Goal: Task Accomplishment & Management: Use online tool/utility

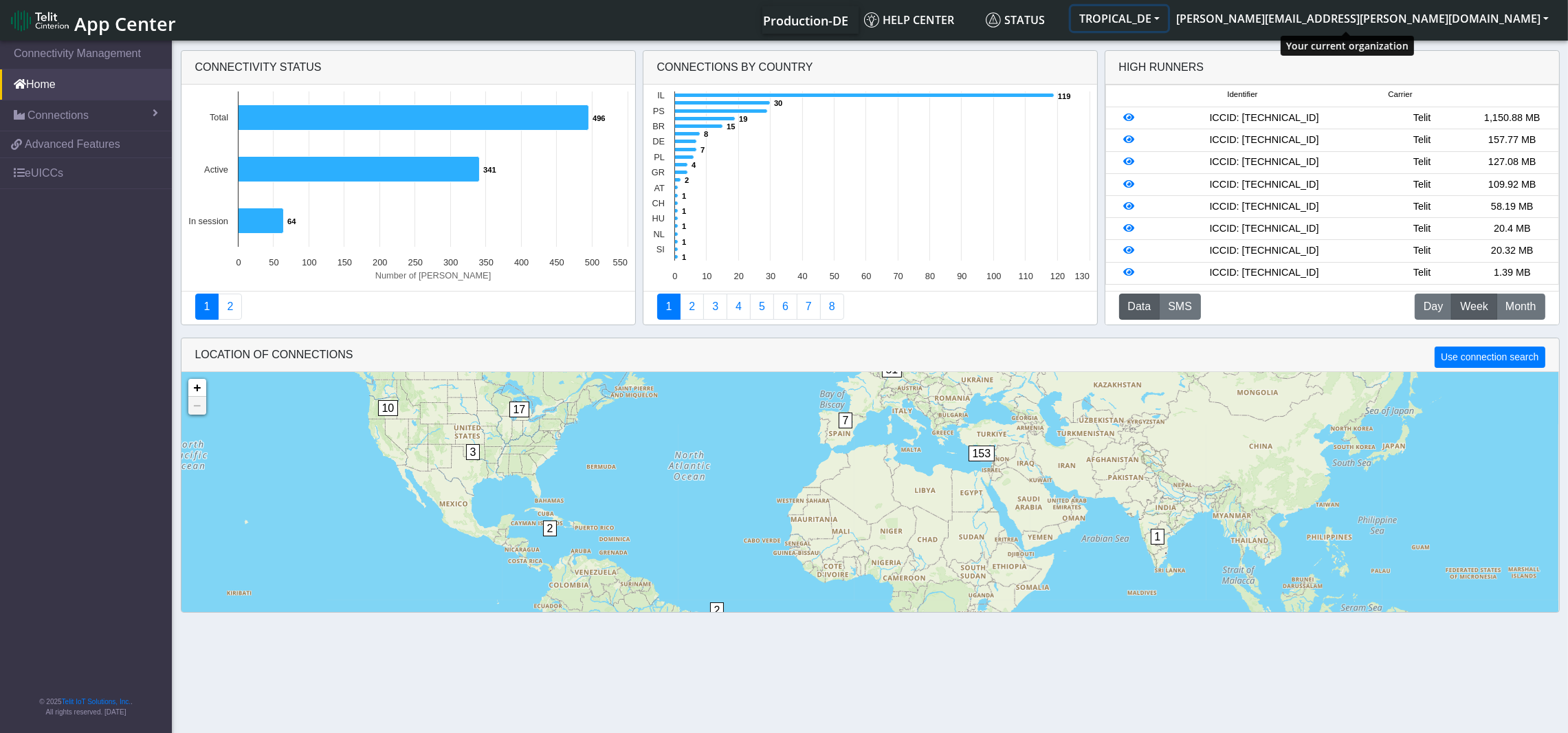
click at [1168, 20] on button "TROPICAL_DE" at bounding box center [1119, 18] width 97 height 24
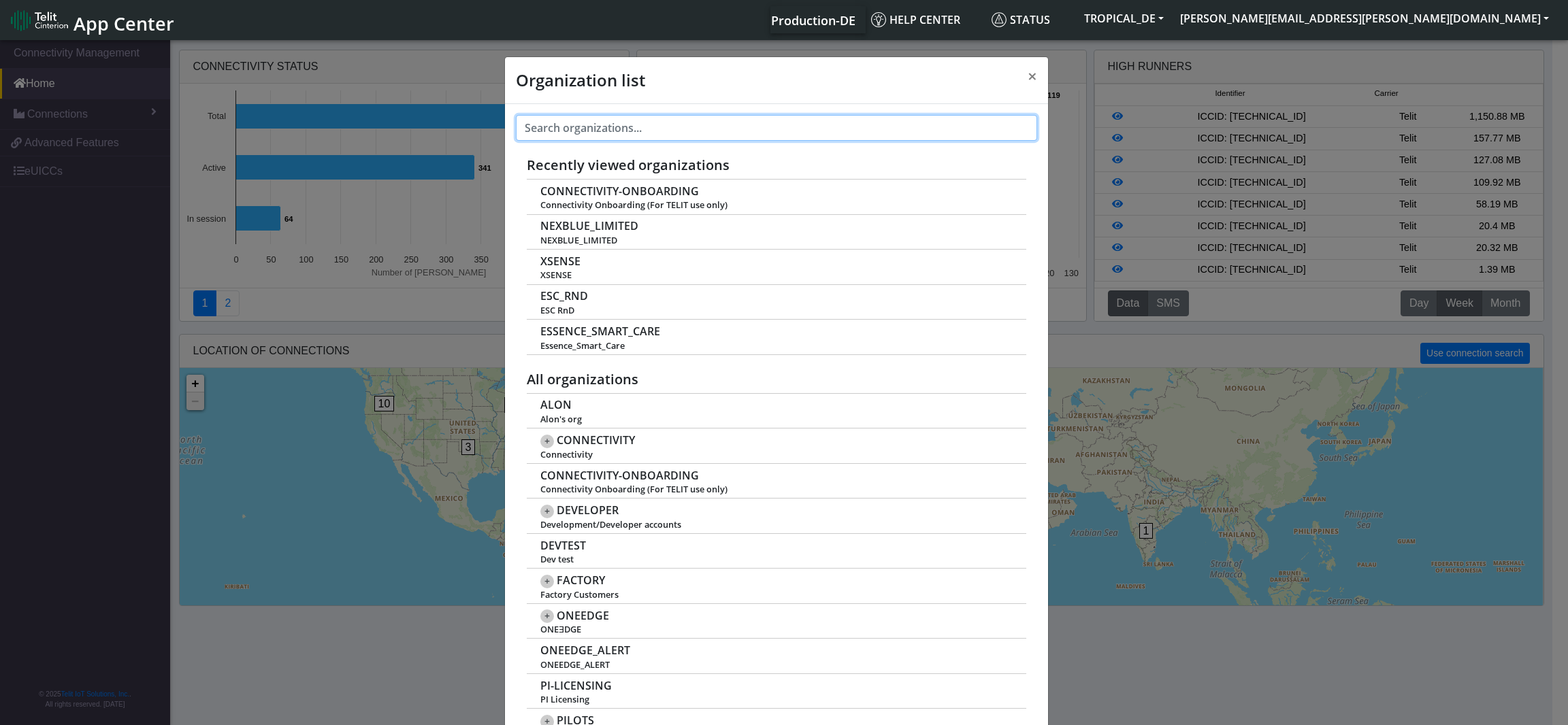
click at [669, 133] on input "text" at bounding box center [776, 127] width 521 height 26
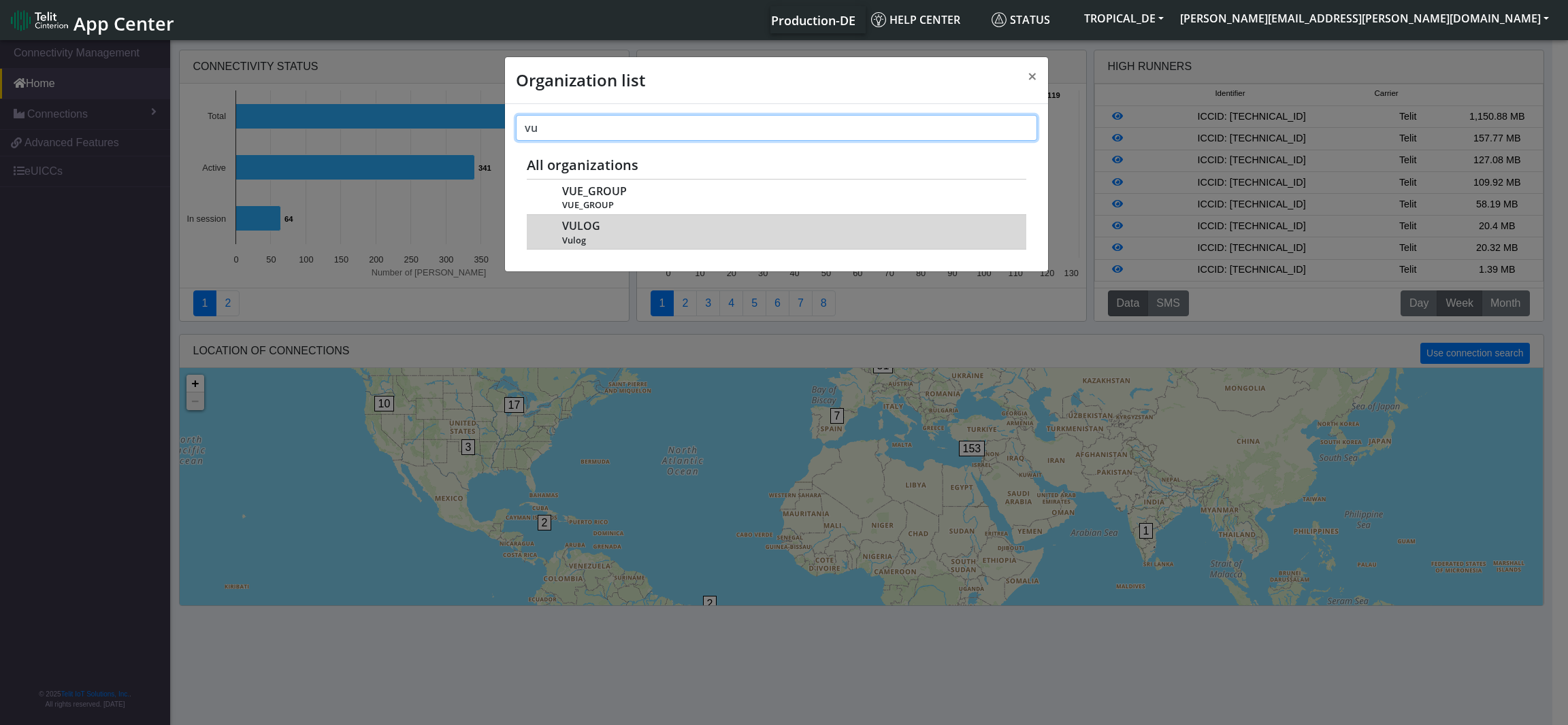
type input "vu"
click at [626, 231] on div "VULOG Vulog" at bounding box center [786, 231] width 449 height 28
click at [622, 235] on div "VULOG Vulog" at bounding box center [786, 231] width 449 height 28
click at [602, 215] on td "VULOG Vulog" at bounding box center [777, 232] width 500 height 35
click at [596, 220] on span "VULOG" at bounding box center [581, 226] width 38 height 13
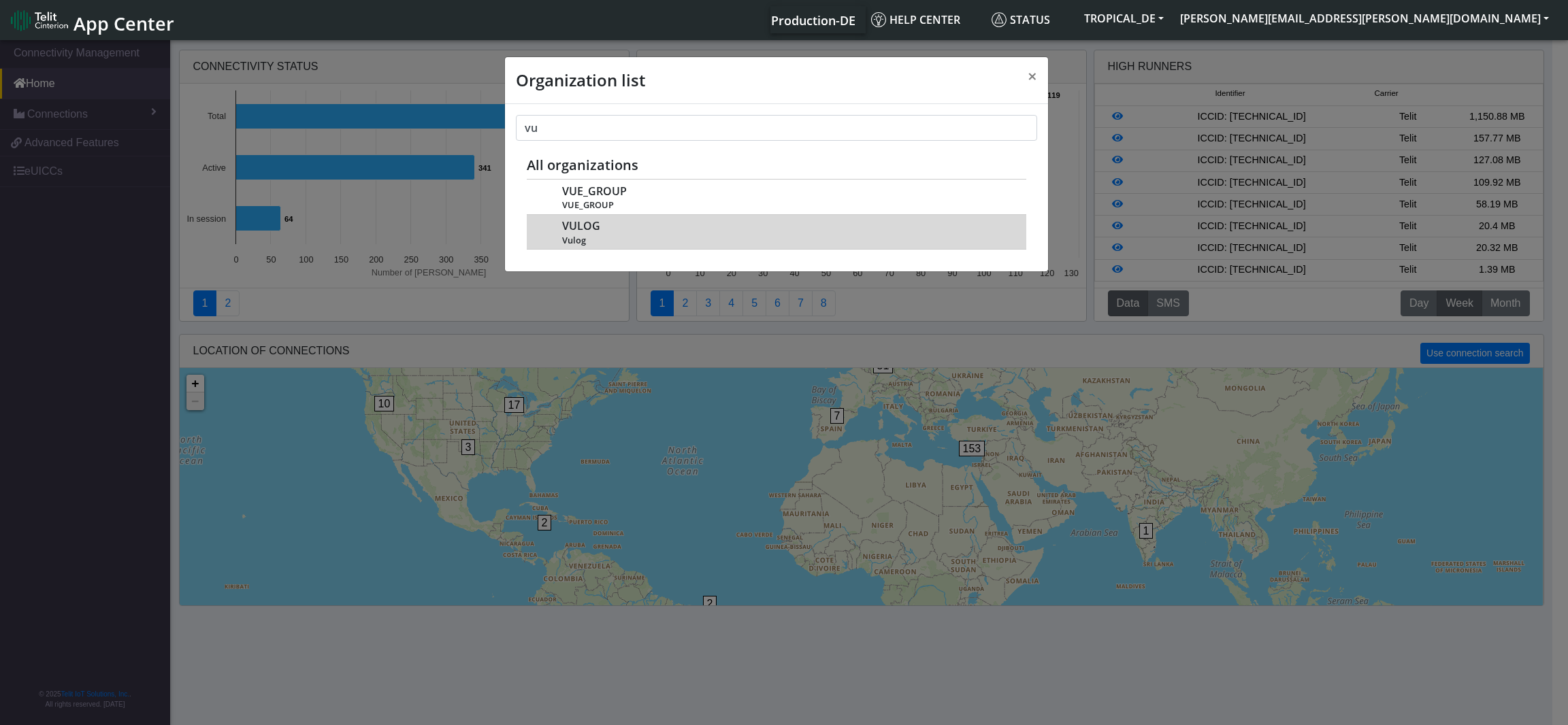
click at [596, 220] on span "VULOG" at bounding box center [581, 226] width 38 height 13
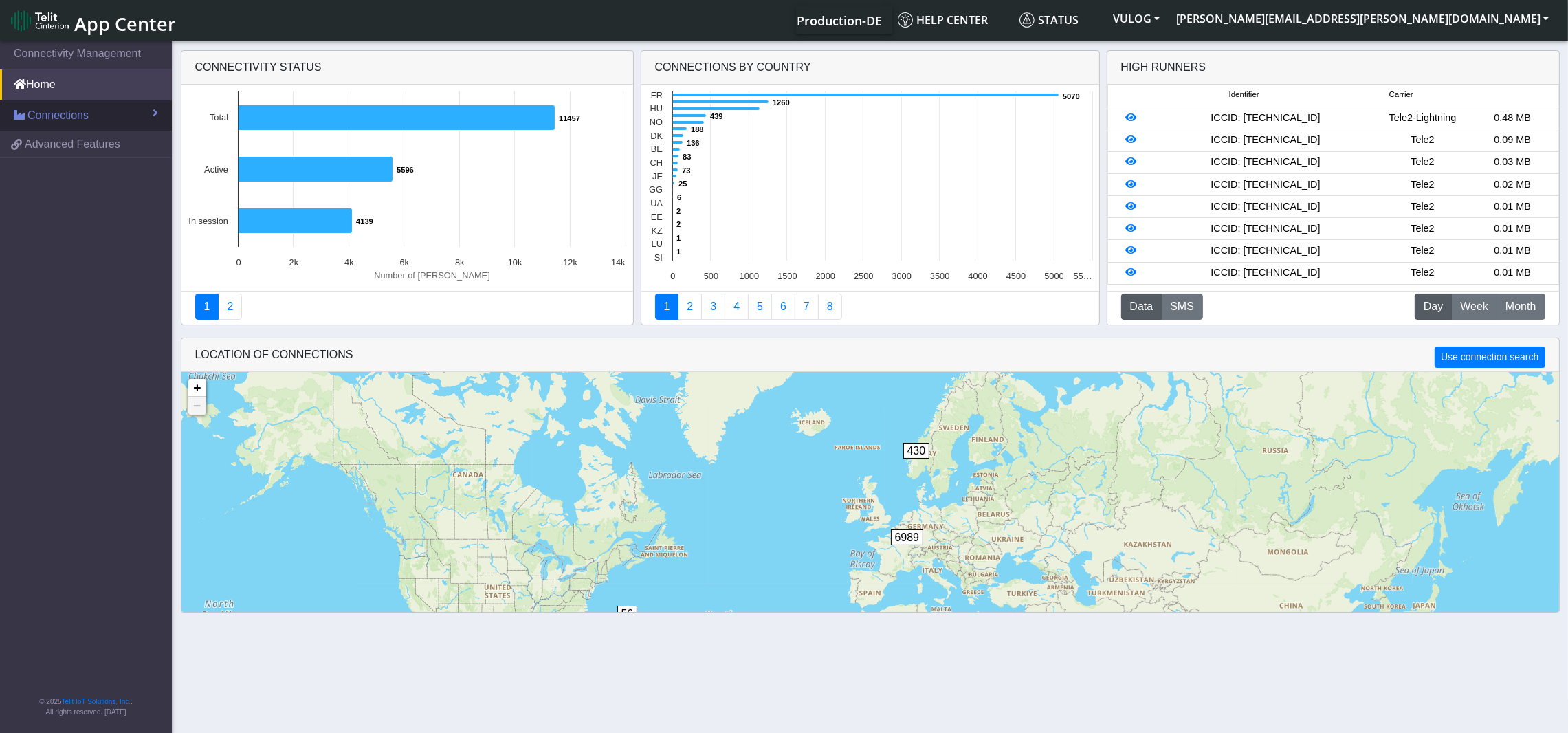
click at [79, 121] on span "Connections" at bounding box center [58, 116] width 61 height 16
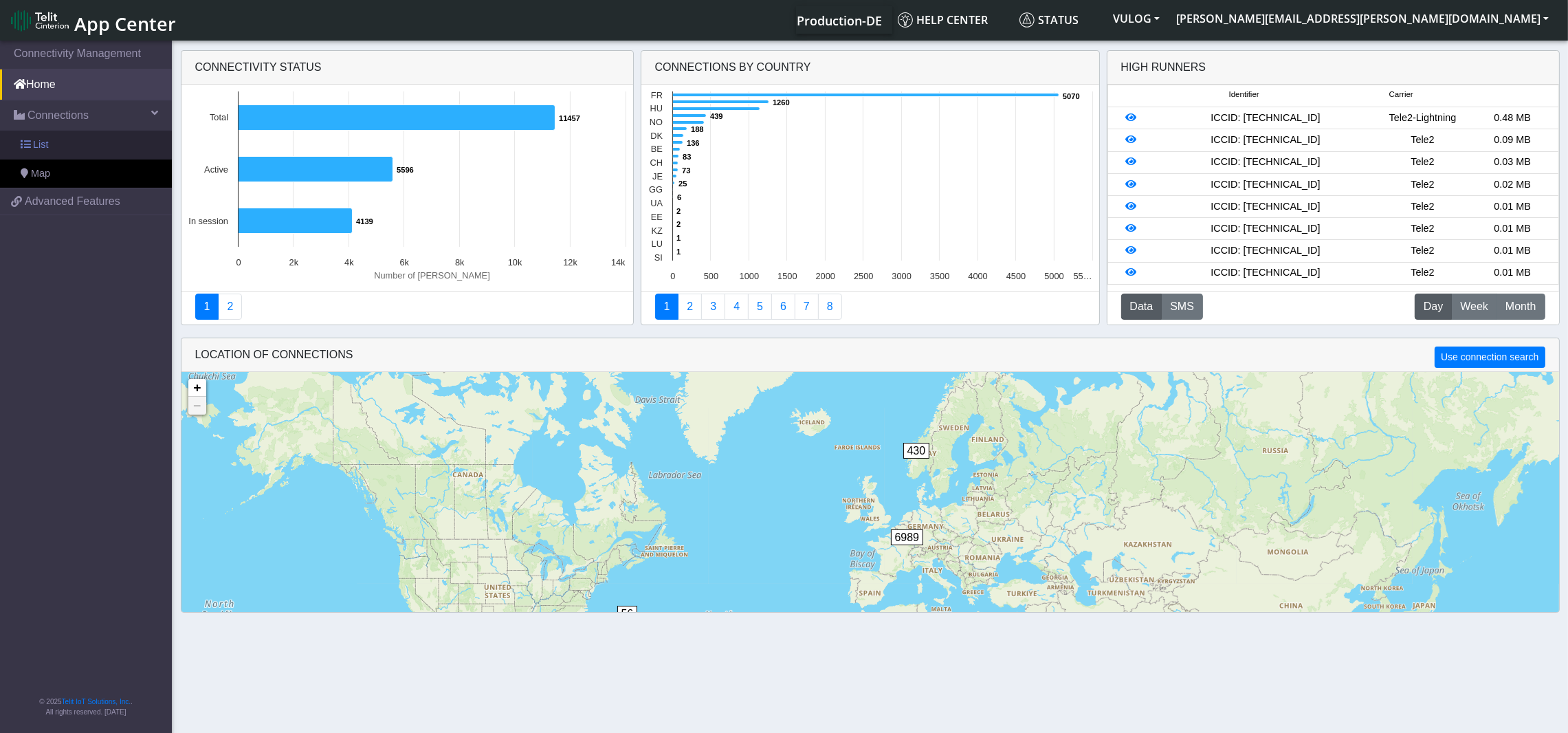
drag, startPoint x: 47, startPoint y: 148, endPoint x: 108, endPoint y: 143, distance: 61.2
click at [47, 147] on span "List" at bounding box center [41, 145] width 15 height 15
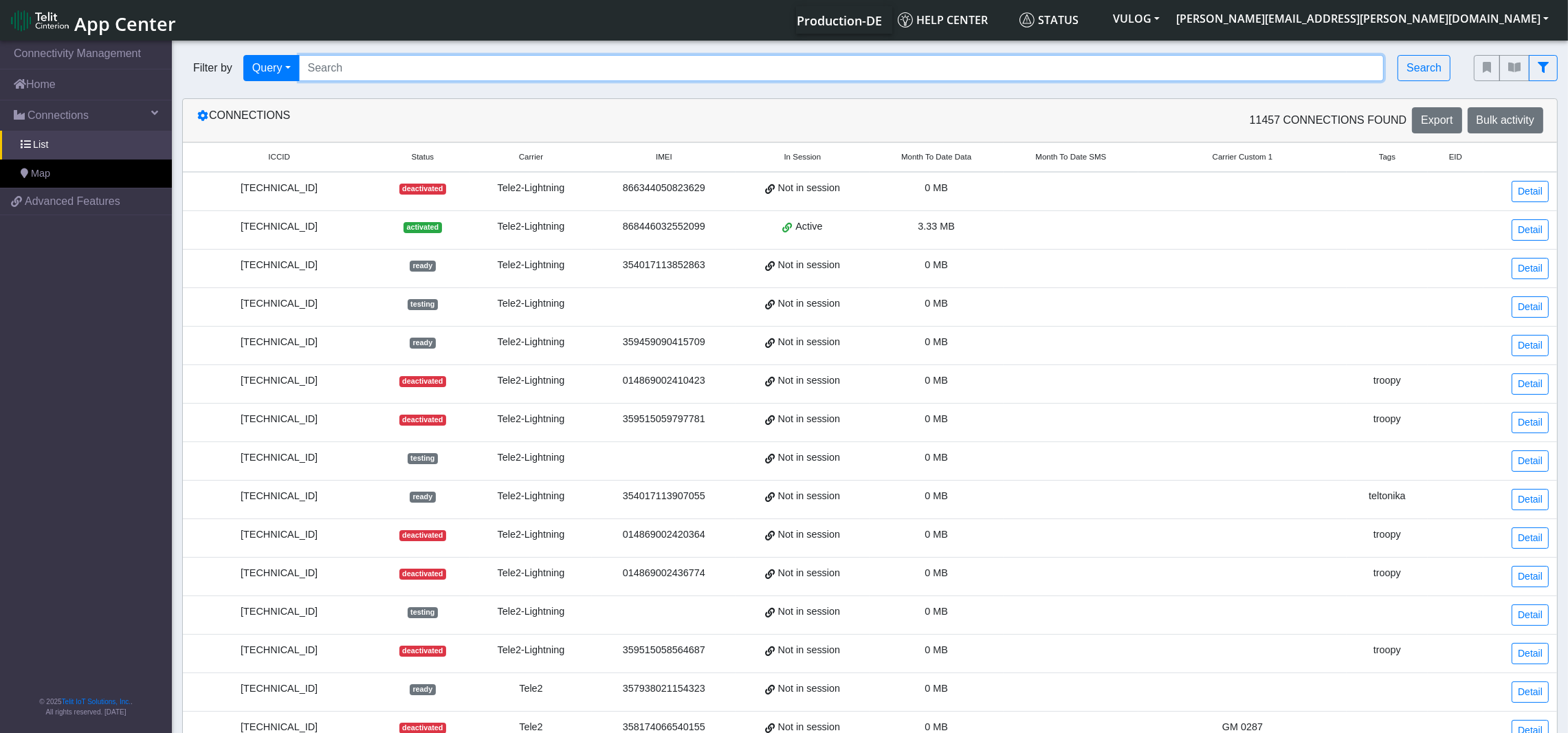
click at [851, 66] on input "Search..." at bounding box center [842, 67] width 1085 height 26
paste input "89358151000013475689"
type input "89358151000013475689"
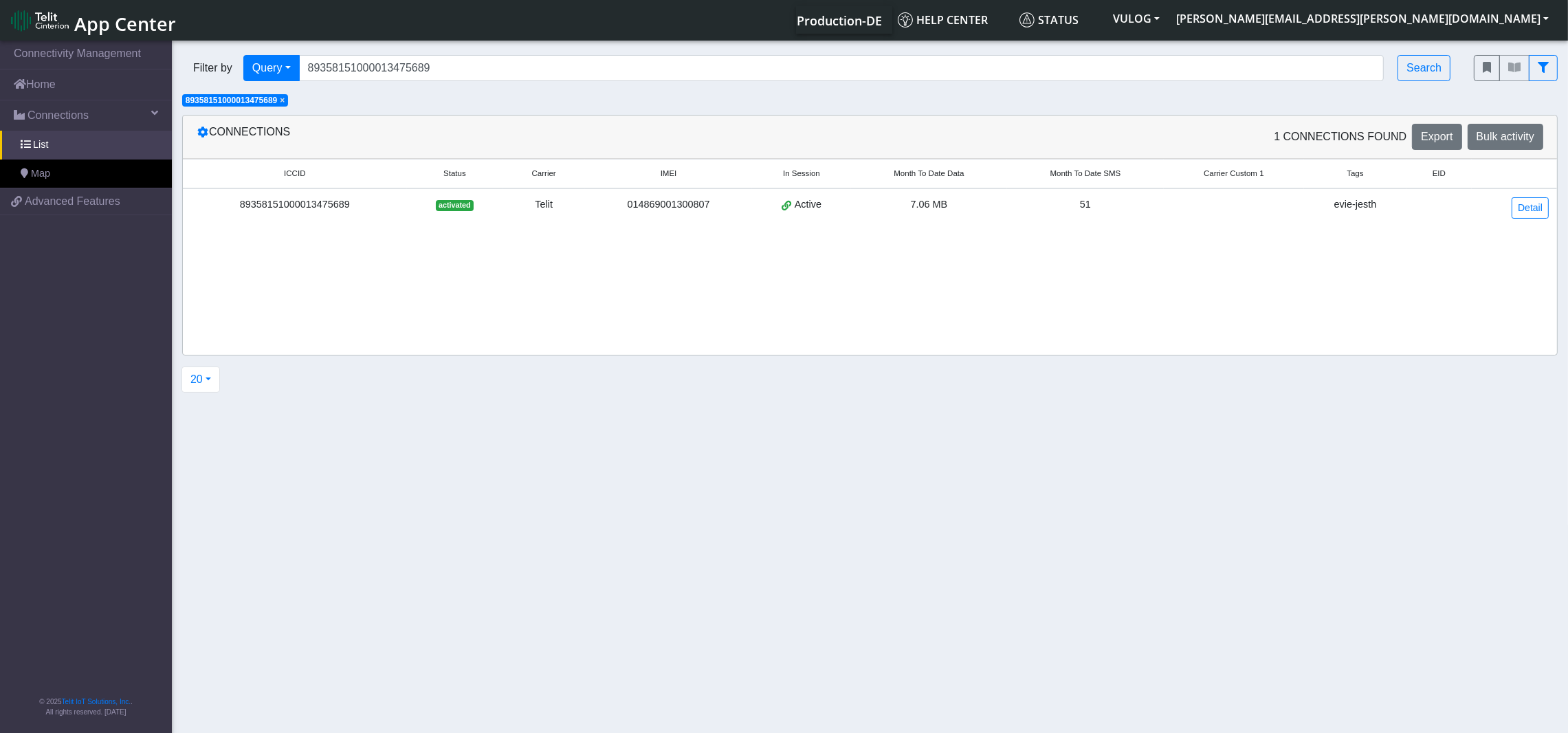
click at [328, 201] on div "89358151000013475689" at bounding box center [295, 205] width 207 height 15
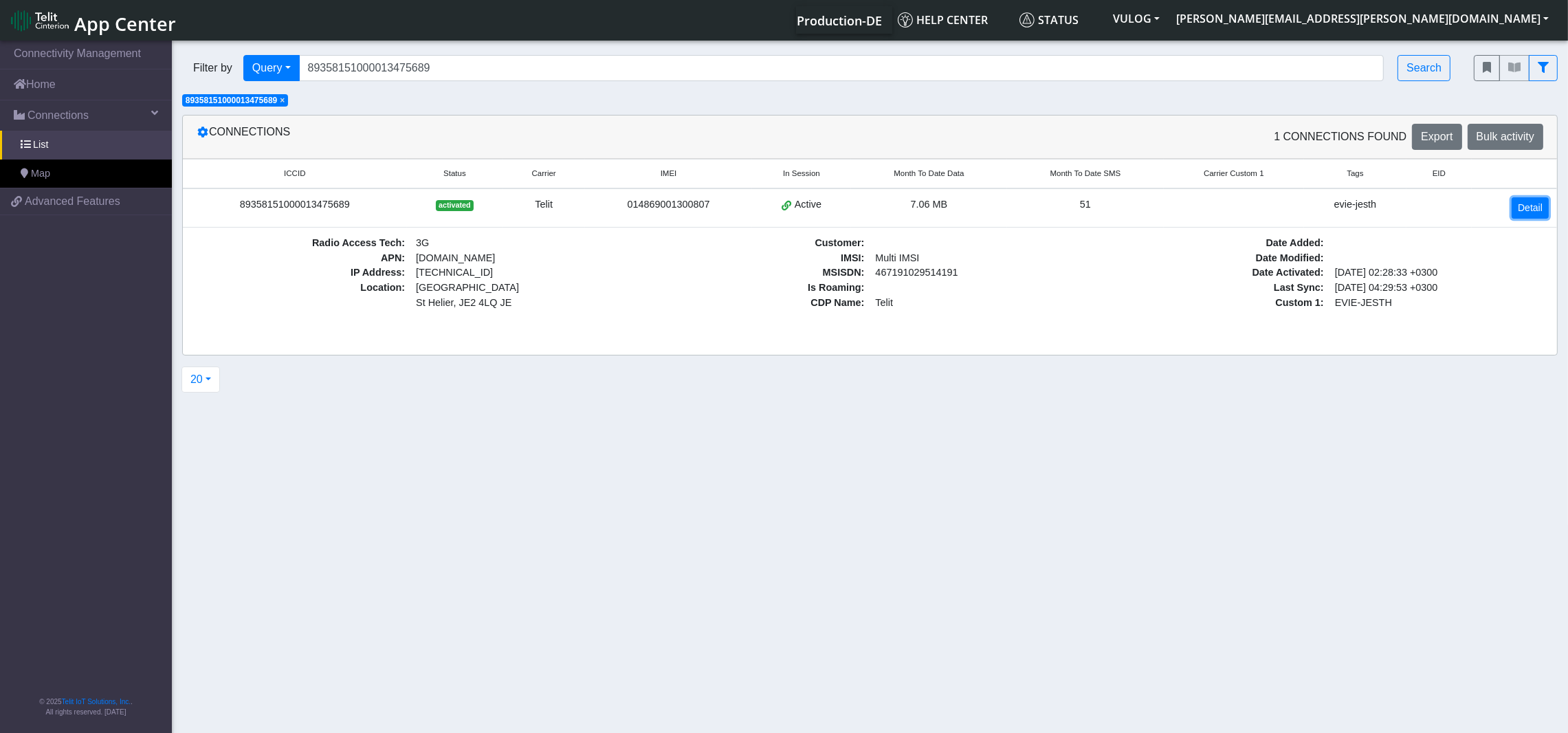
click at [1532, 207] on link "Detail" at bounding box center [1530, 208] width 37 height 21
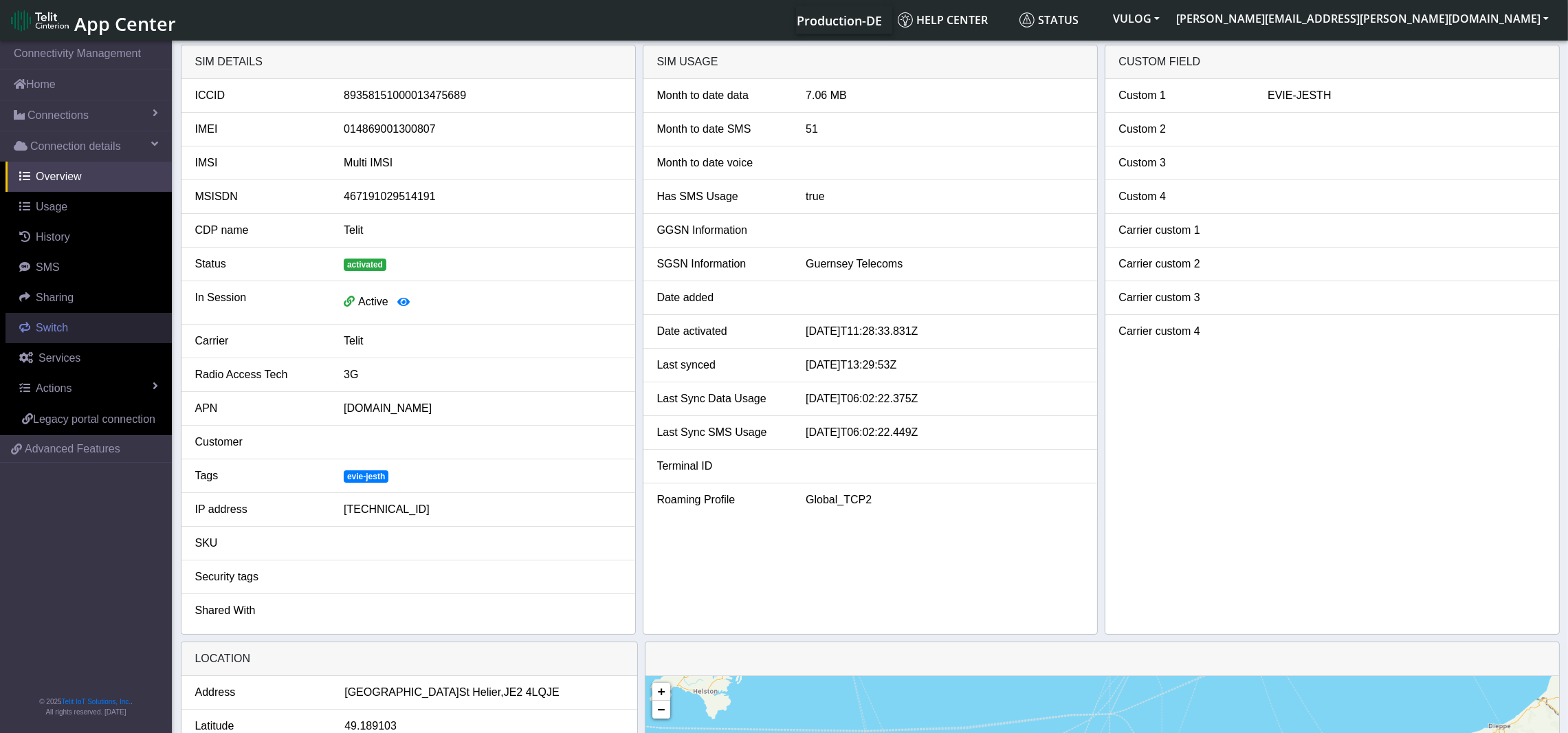
click at [57, 332] on span "Switch" at bounding box center [52, 328] width 33 height 12
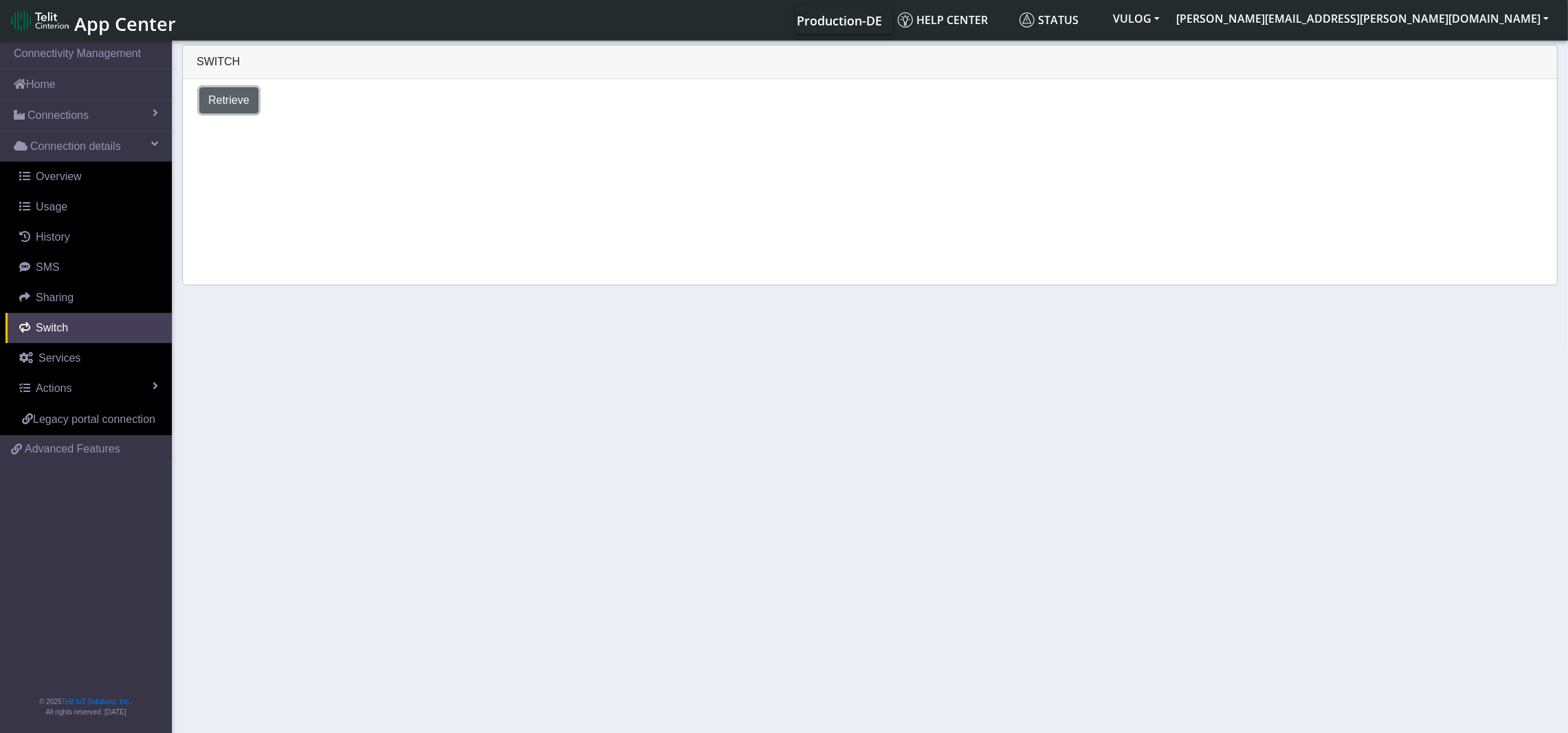
click at [225, 99] on span "Retrieve" at bounding box center [229, 100] width 41 height 12
select select "[GEOGRAPHIC_DATA]"
